Goal: Task Accomplishment & Management: Use online tool/utility

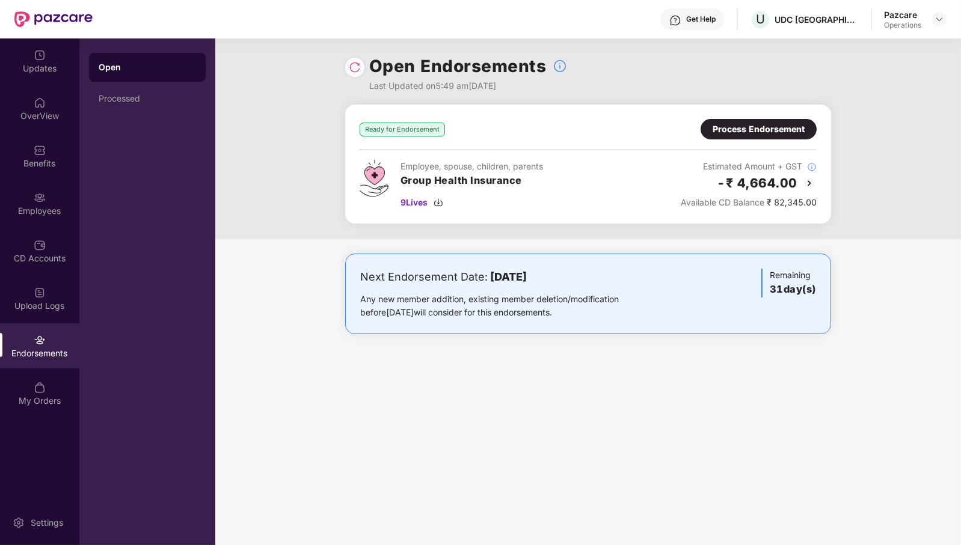
click at [753, 120] on div "Process Endorsement" at bounding box center [758, 129] width 116 height 20
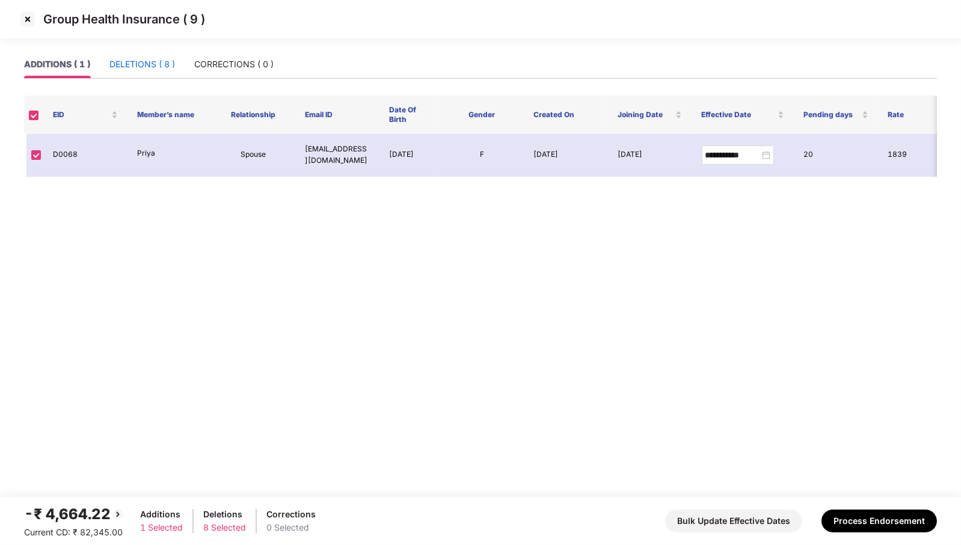
click at [142, 67] on div "DELETIONS ( 8 )" at bounding box center [142, 64] width 66 height 13
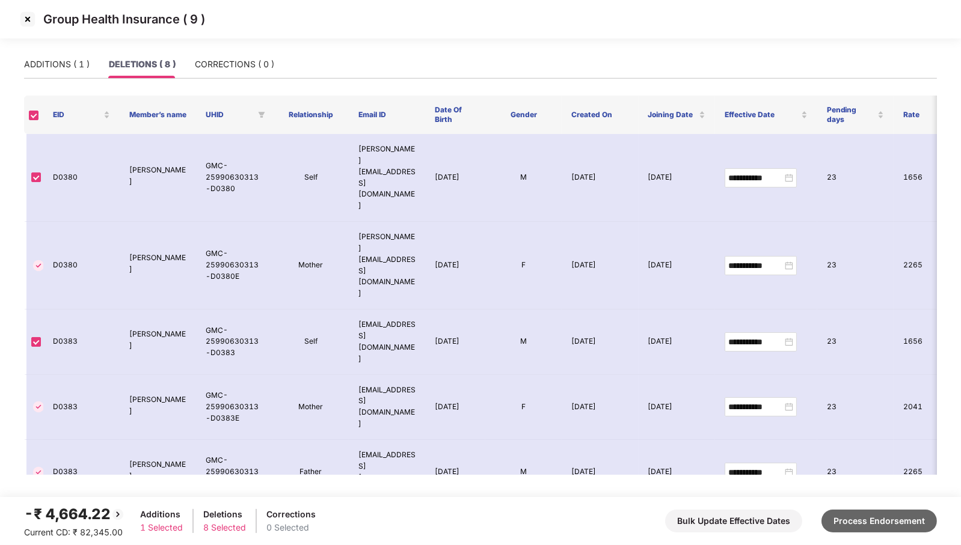
click at [884, 520] on button "Process Endorsement" at bounding box center [878, 521] width 115 height 23
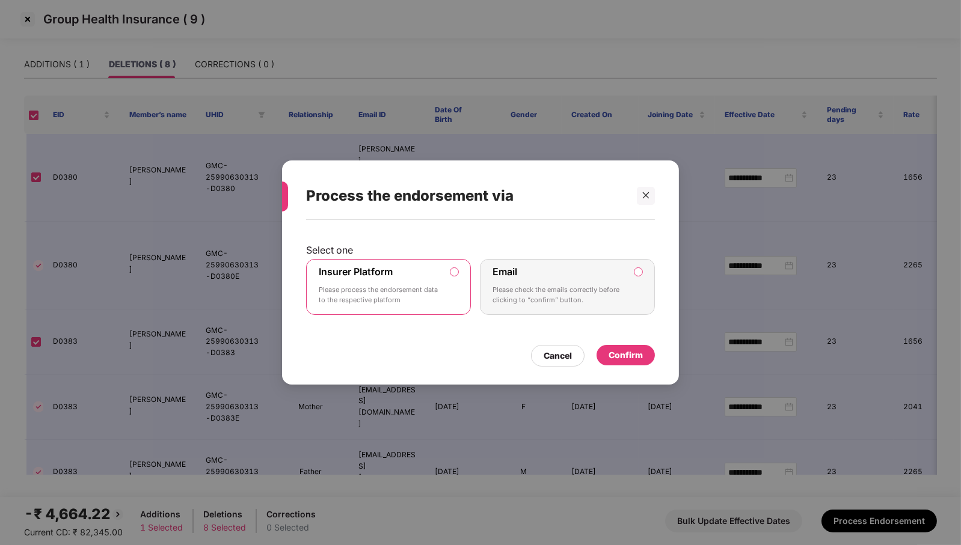
click at [622, 355] on div "Confirm" at bounding box center [625, 355] width 34 height 13
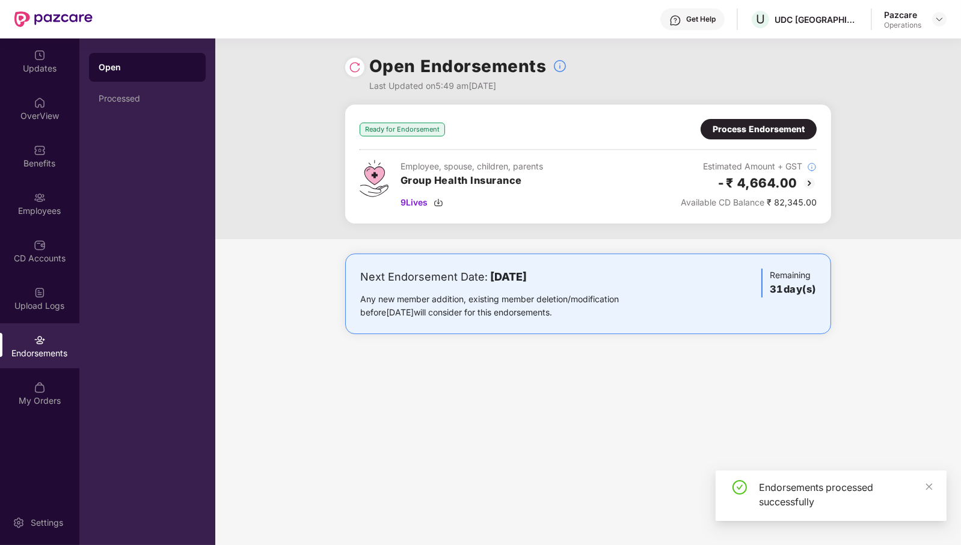
click at [355, 72] on img at bounding box center [355, 67] width 12 height 12
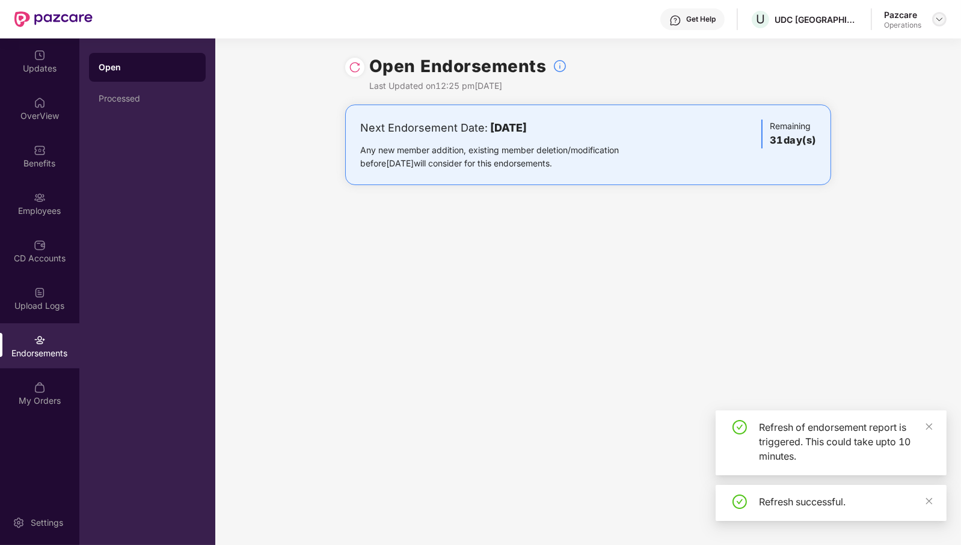
click at [939, 22] on img at bounding box center [939, 19] width 10 height 10
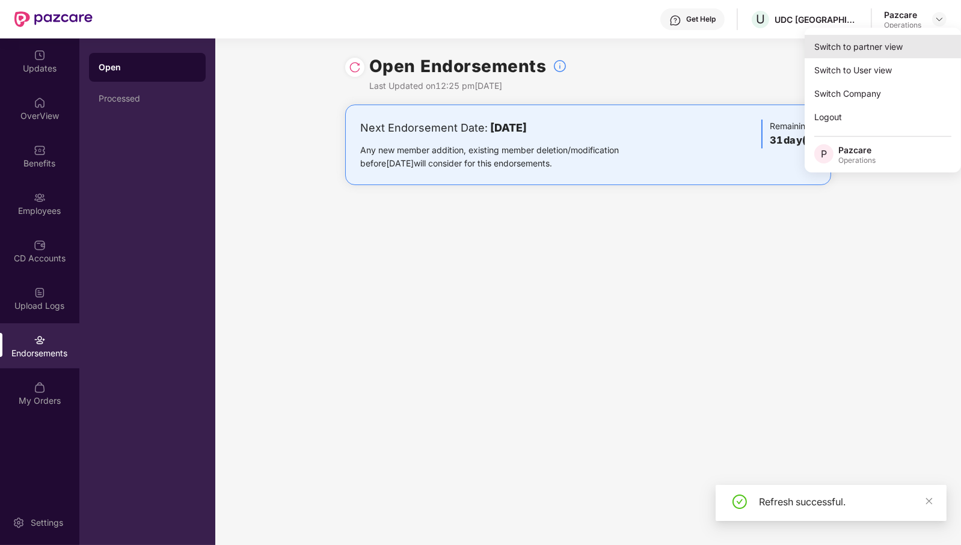
click at [915, 41] on div "Switch to partner view" at bounding box center [882, 46] width 156 height 23
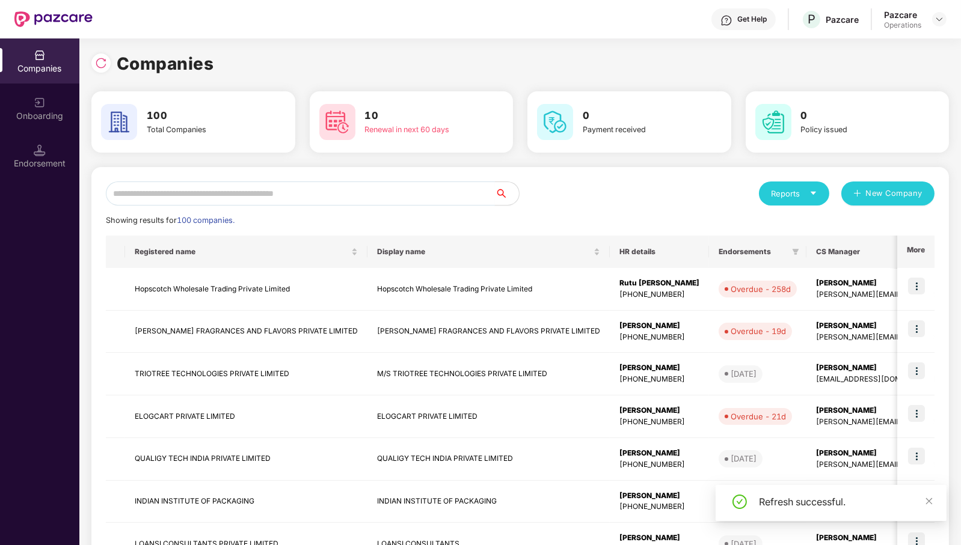
click at [322, 196] on input "text" at bounding box center [300, 194] width 389 height 24
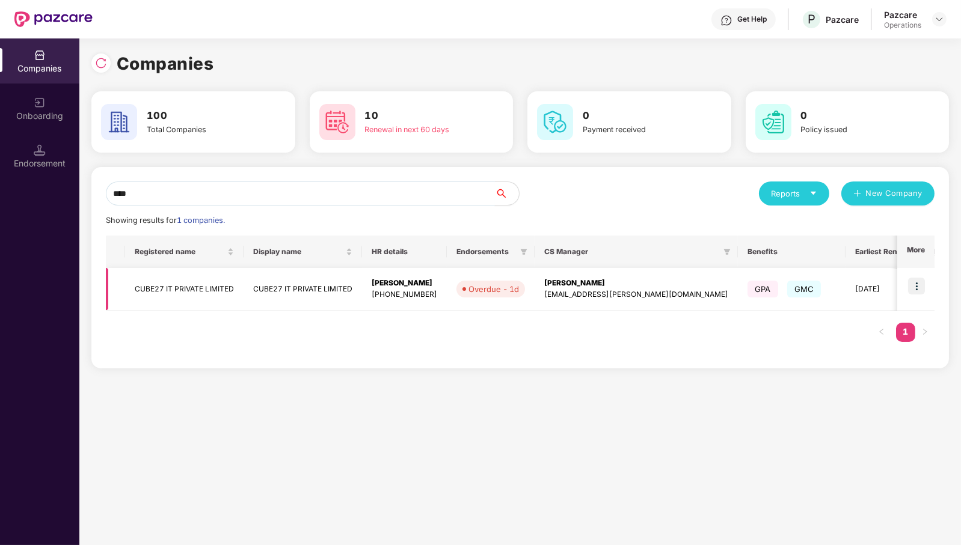
type input "****"
click at [923, 283] on img at bounding box center [916, 286] width 17 height 17
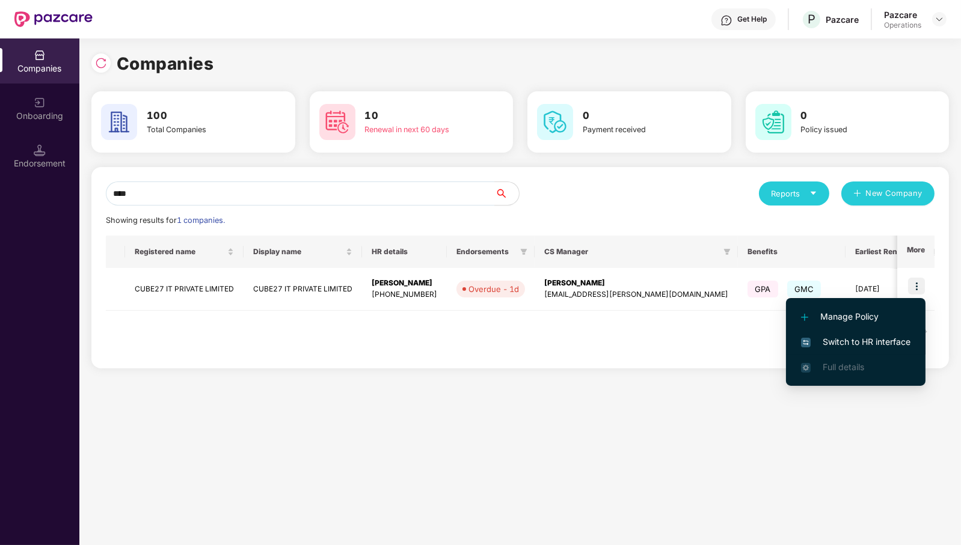
click at [887, 337] on span "Switch to HR interface" at bounding box center [855, 342] width 109 height 13
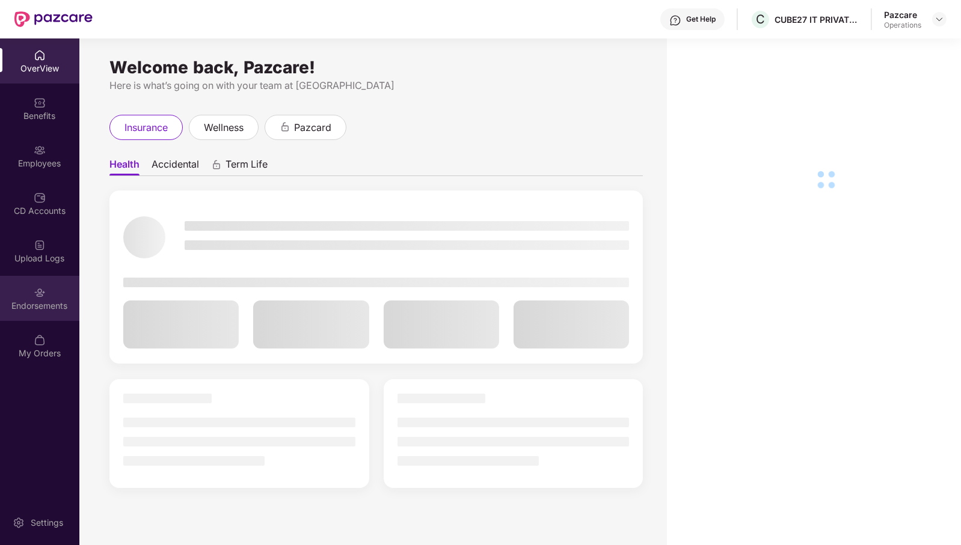
click at [43, 293] on img at bounding box center [40, 293] width 12 height 12
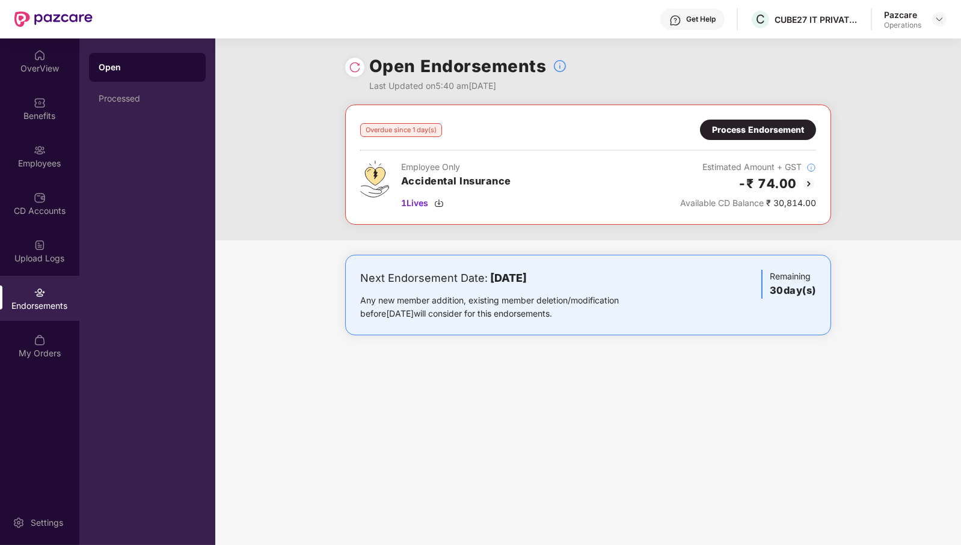
click at [749, 132] on div "Process Endorsement" at bounding box center [758, 129] width 92 height 13
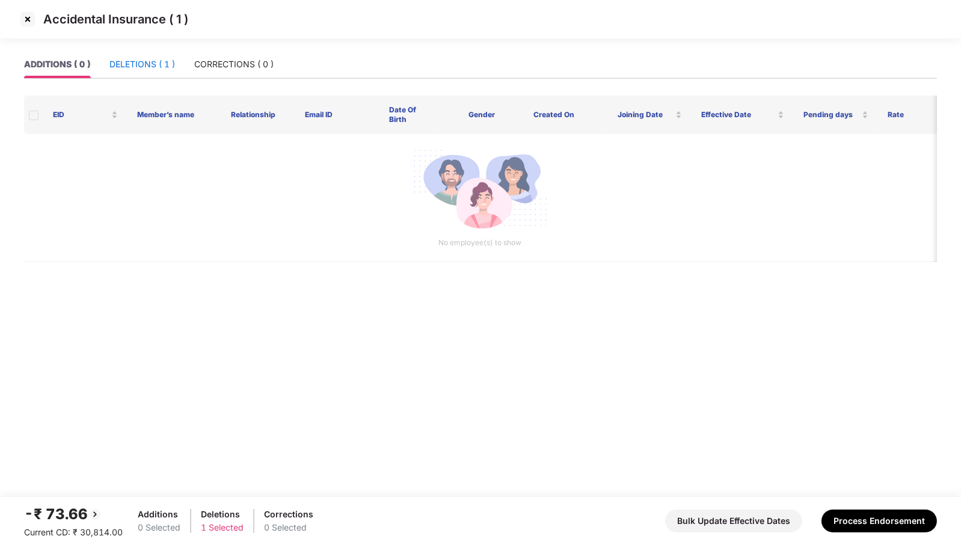
click at [152, 58] on div "DELETIONS ( 1 )" at bounding box center [142, 64] width 66 height 13
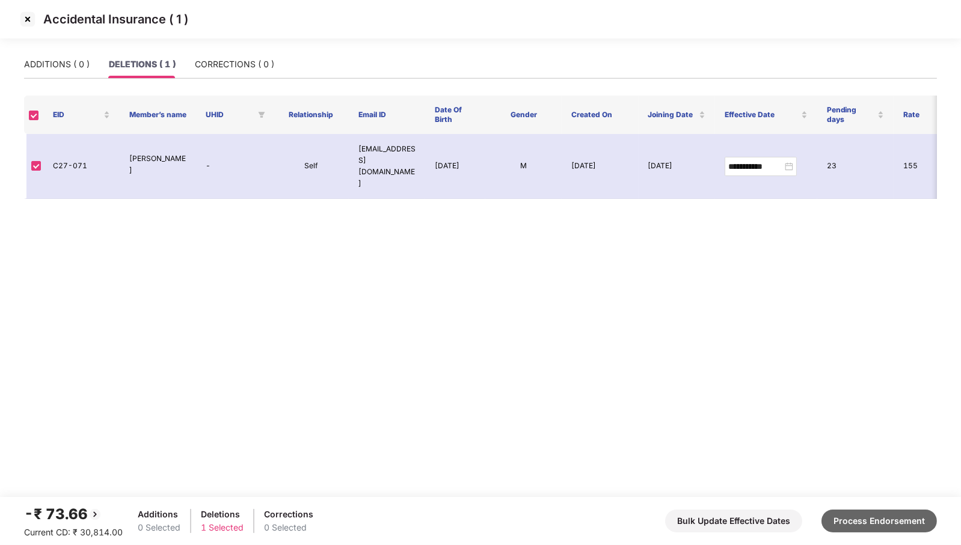
click at [872, 516] on button "Process Endorsement" at bounding box center [878, 521] width 115 height 23
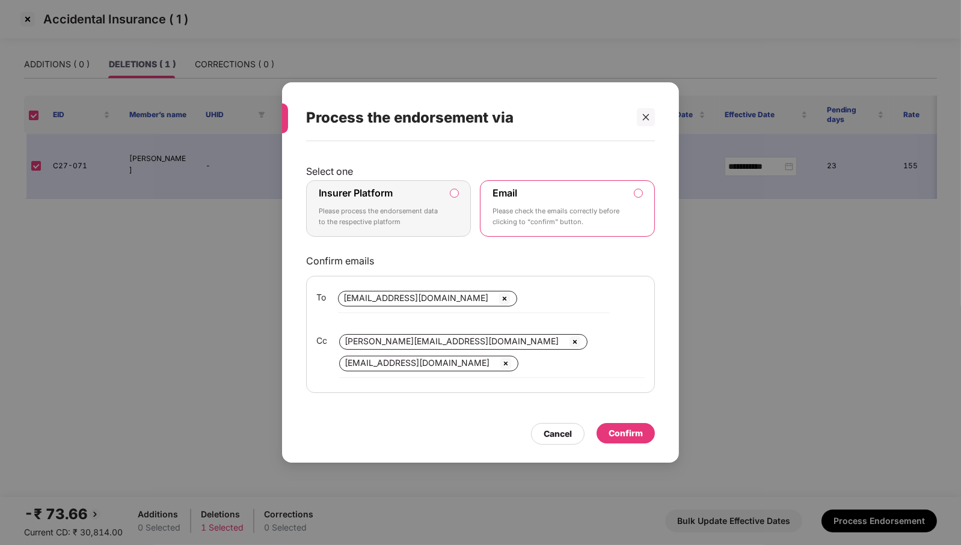
click at [427, 210] on p "Please process the endorsement data to the respective platform" at bounding box center [380, 216] width 123 height 21
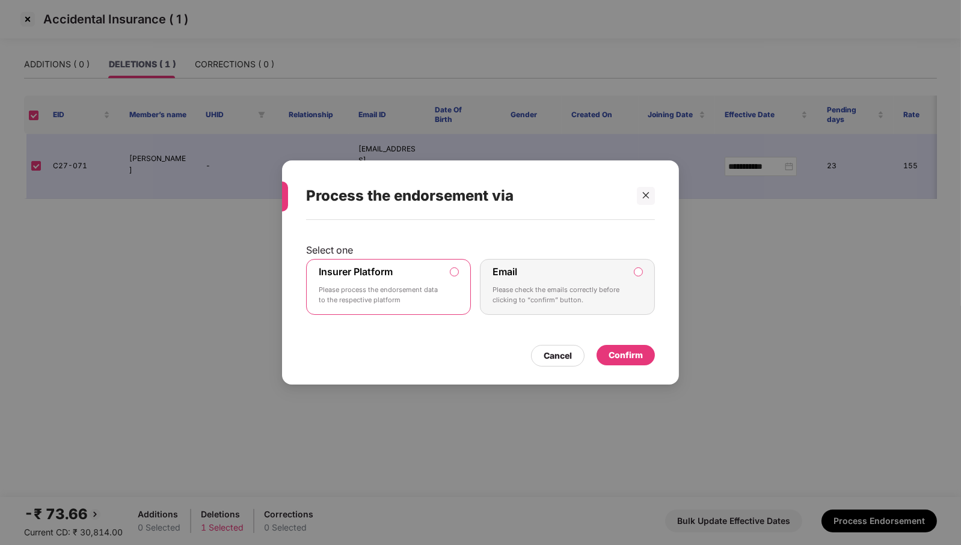
click at [645, 352] on div "Confirm" at bounding box center [625, 355] width 58 height 20
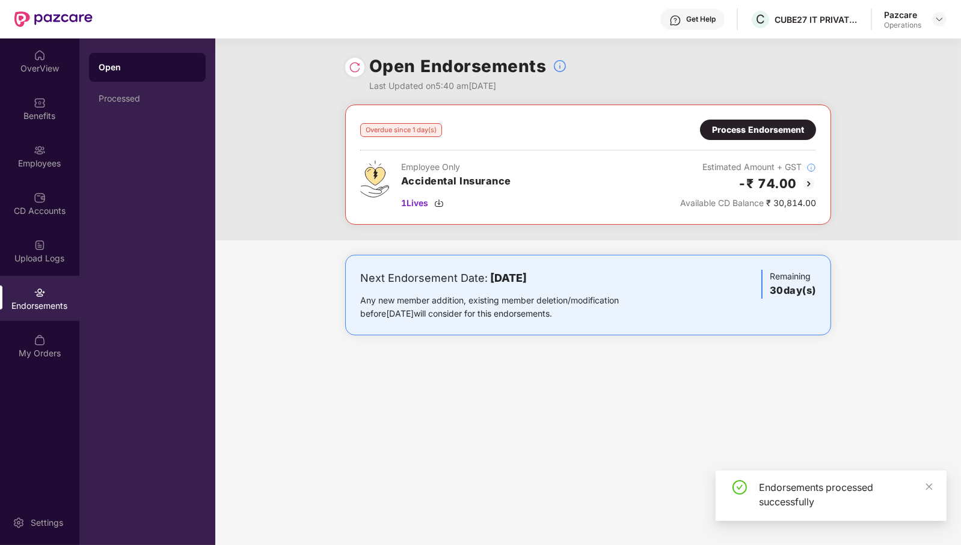
click at [356, 68] on img at bounding box center [355, 67] width 12 height 12
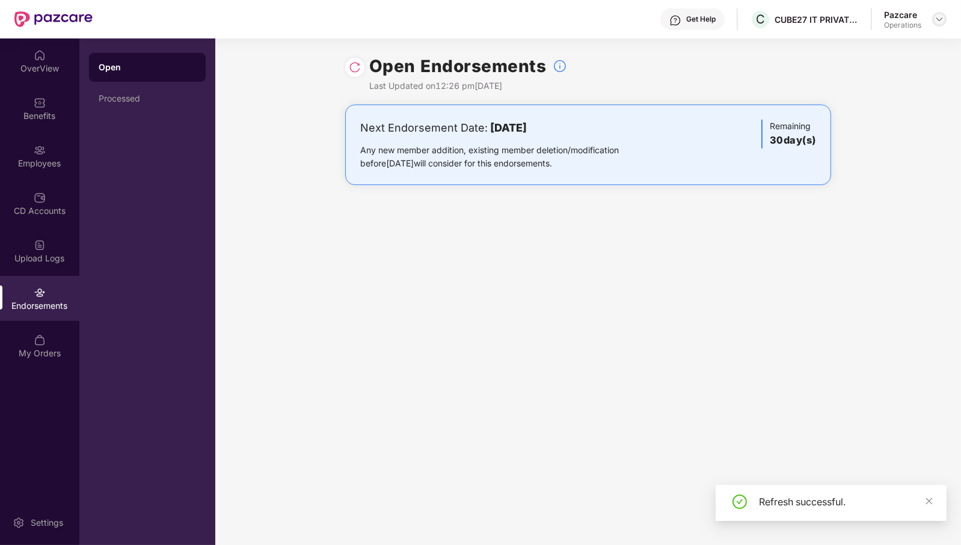
click at [942, 22] on img at bounding box center [939, 19] width 10 height 10
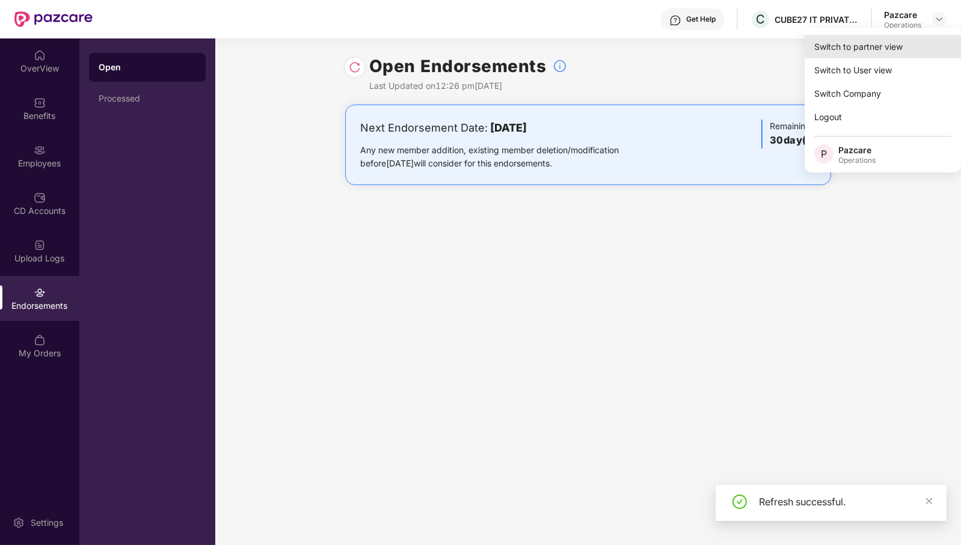
click at [906, 44] on div "Switch to partner view" at bounding box center [882, 46] width 156 height 23
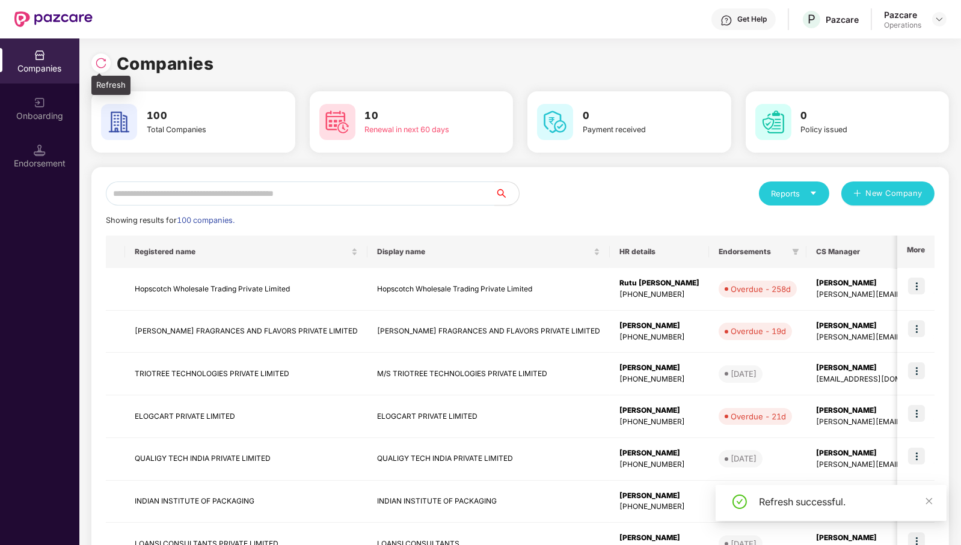
click at [101, 65] on img at bounding box center [101, 63] width 12 height 12
